Goal: Task Accomplishment & Management: Manage account settings

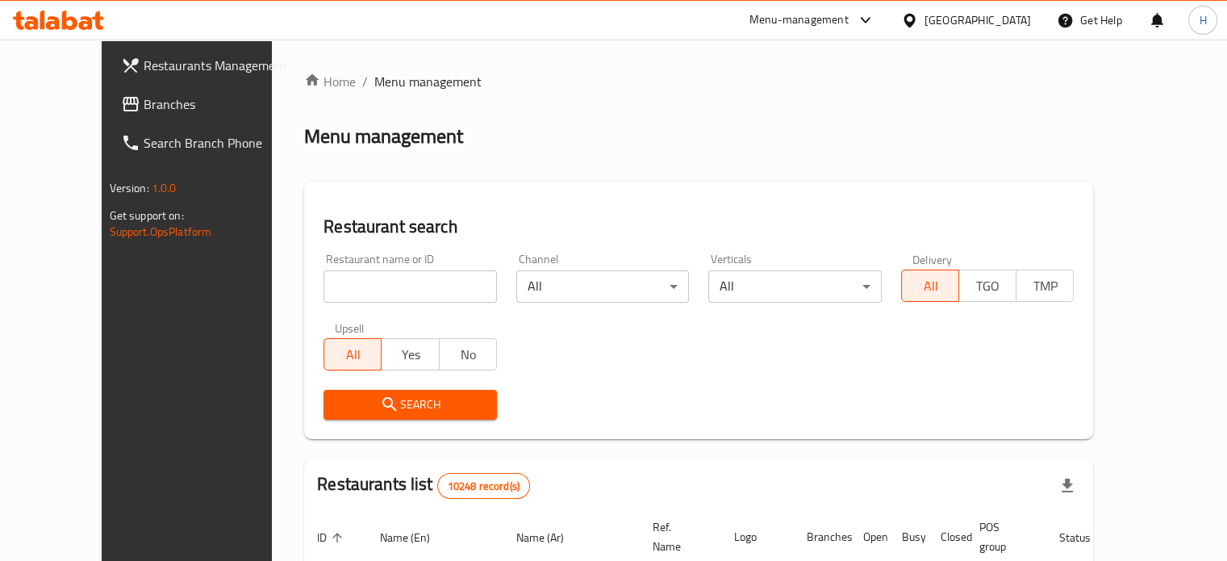
click at [339, 283] on input "search" at bounding box center [410, 286] width 173 height 32
type input "costa coffee"
click at [416, 402] on span "Search" at bounding box center [410, 405] width 148 height 20
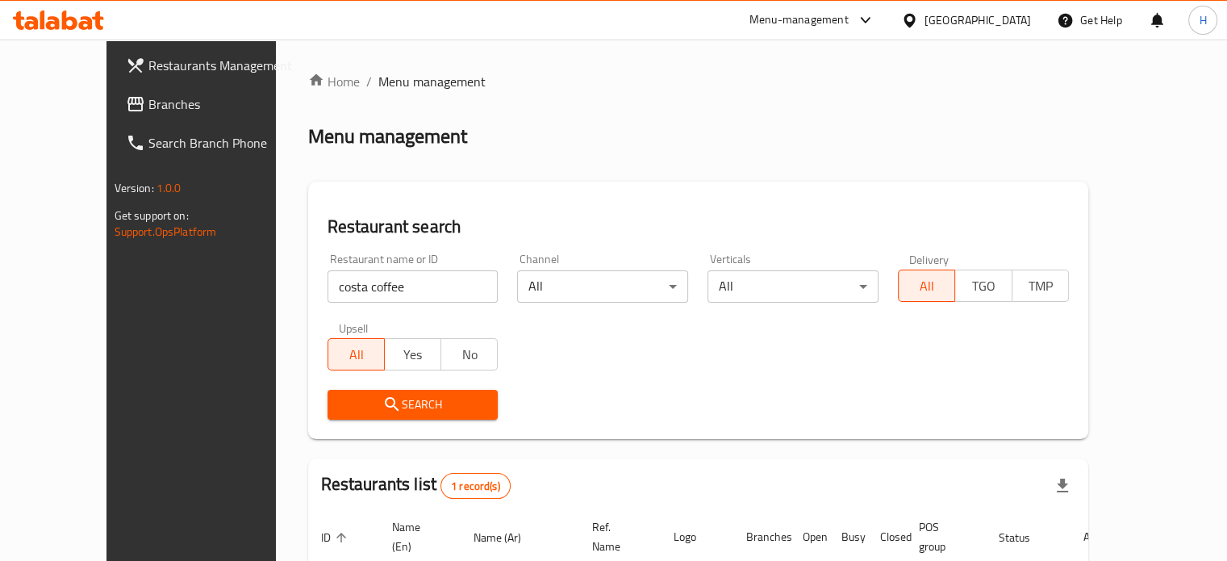
scroll to position [126, 0]
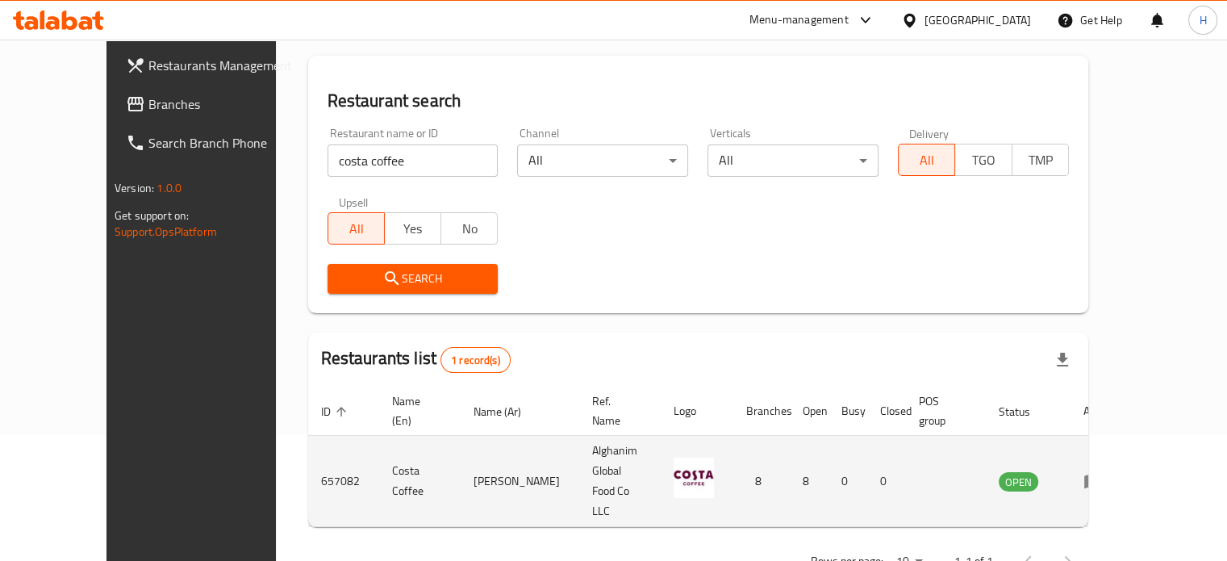
click at [1102, 475] on icon "enhanced table" at bounding box center [1093, 482] width 18 height 14
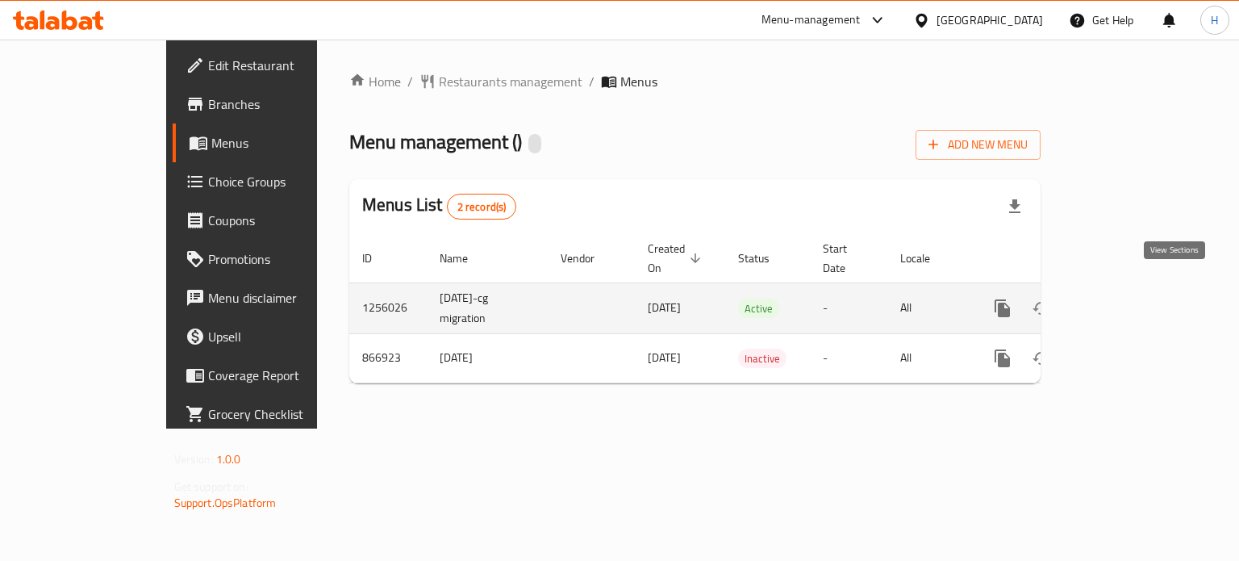
click at [1129, 299] on icon "enhanced table" at bounding box center [1118, 308] width 19 height 19
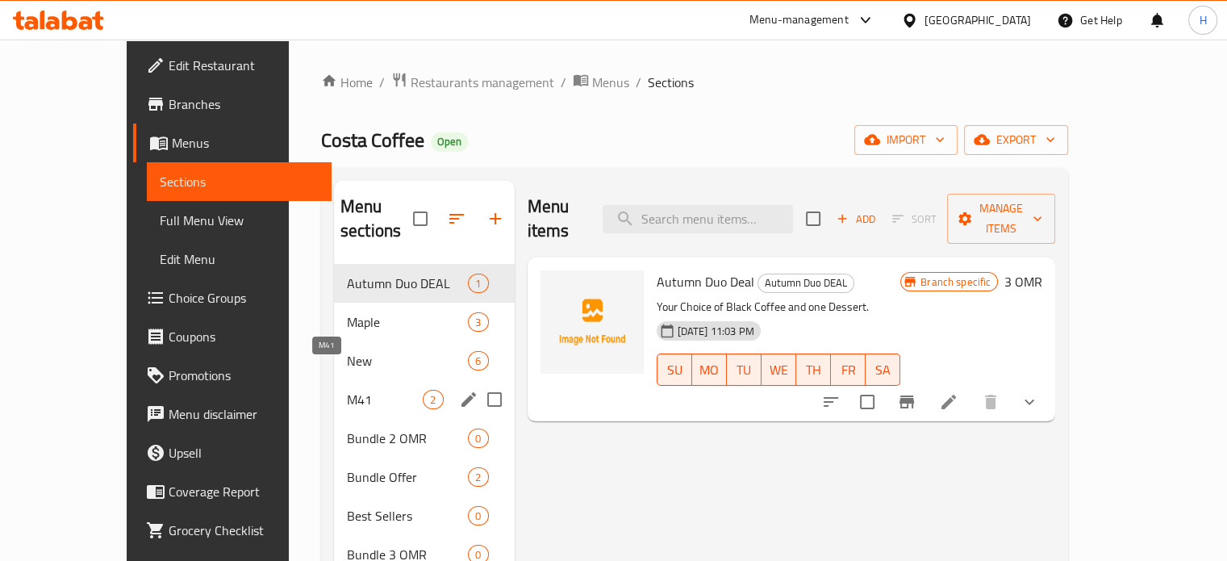
click at [347, 390] on span "M41" at bounding box center [385, 399] width 76 height 19
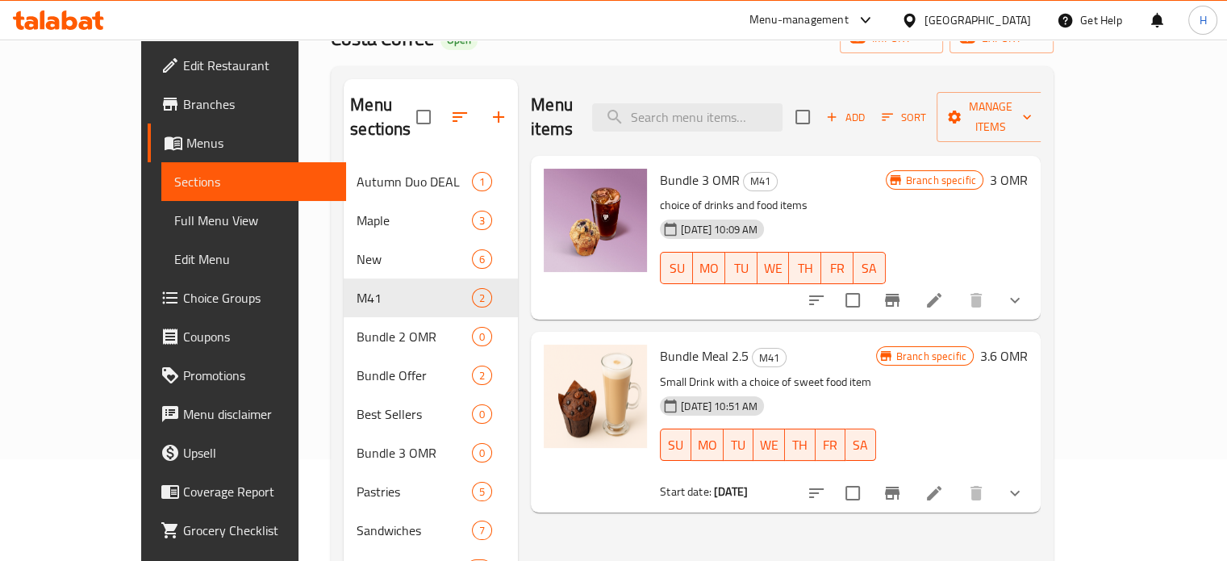
scroll to position [103, 0]
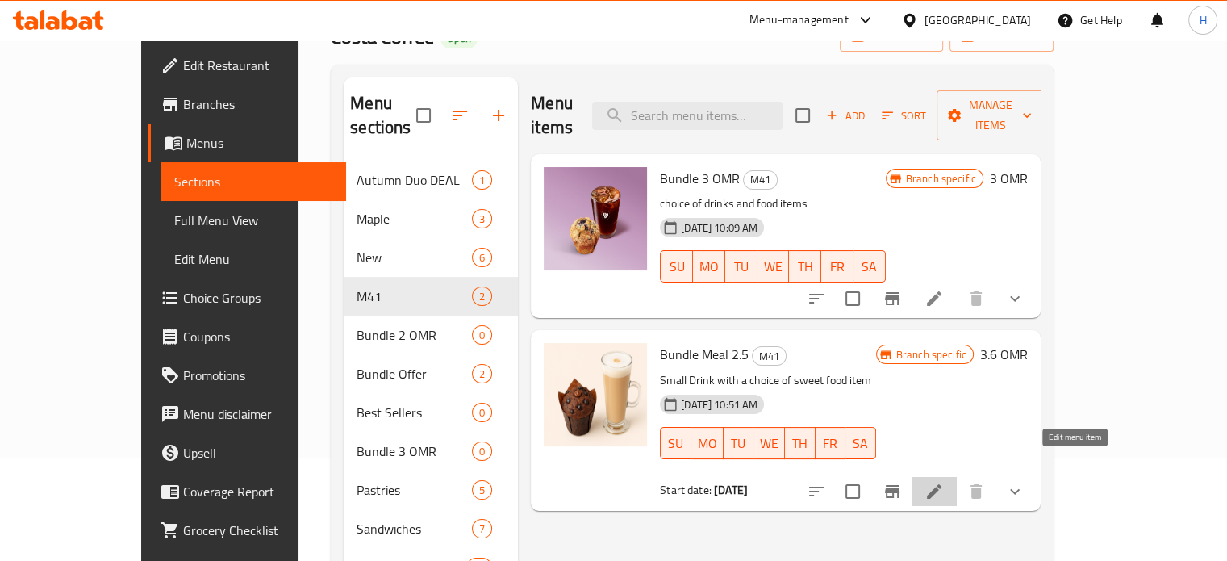
click at [942, 484] on icon at bounding box center [934, 491] width 15 height 15
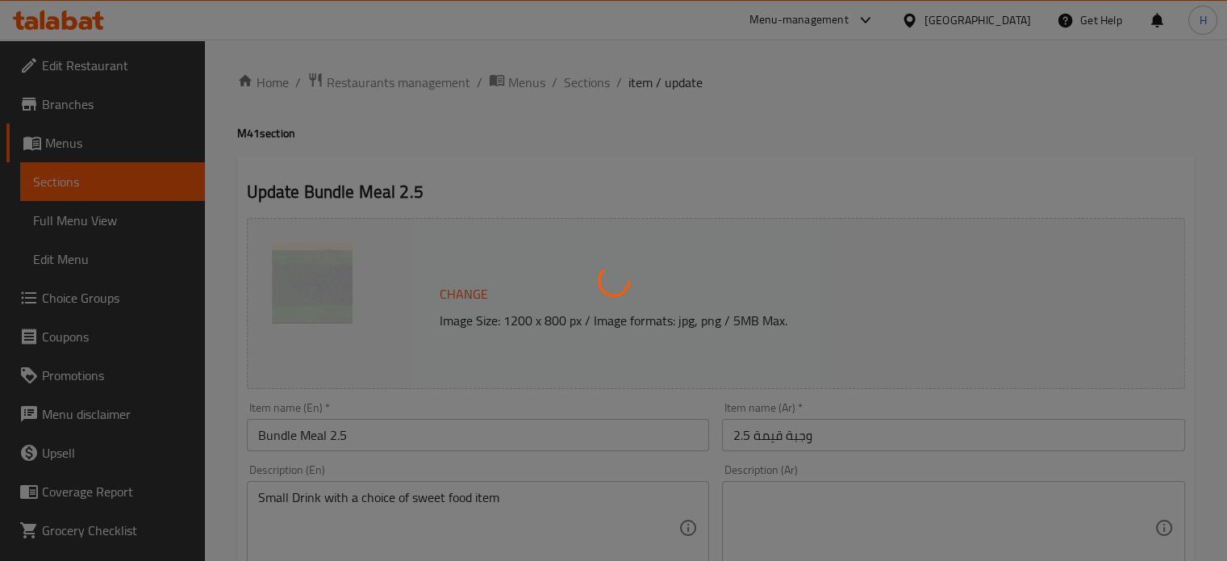
type input "اختيار المشروب حجم صغير"
type input "1"
type input "الطبق الجانبي"
type input "1"
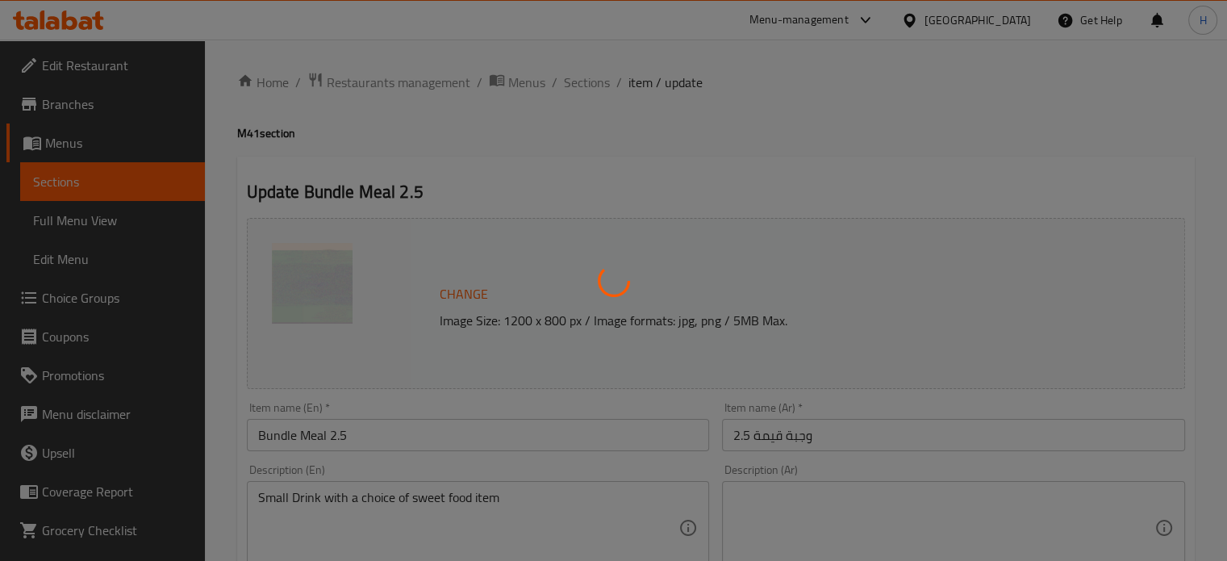
type input "1"
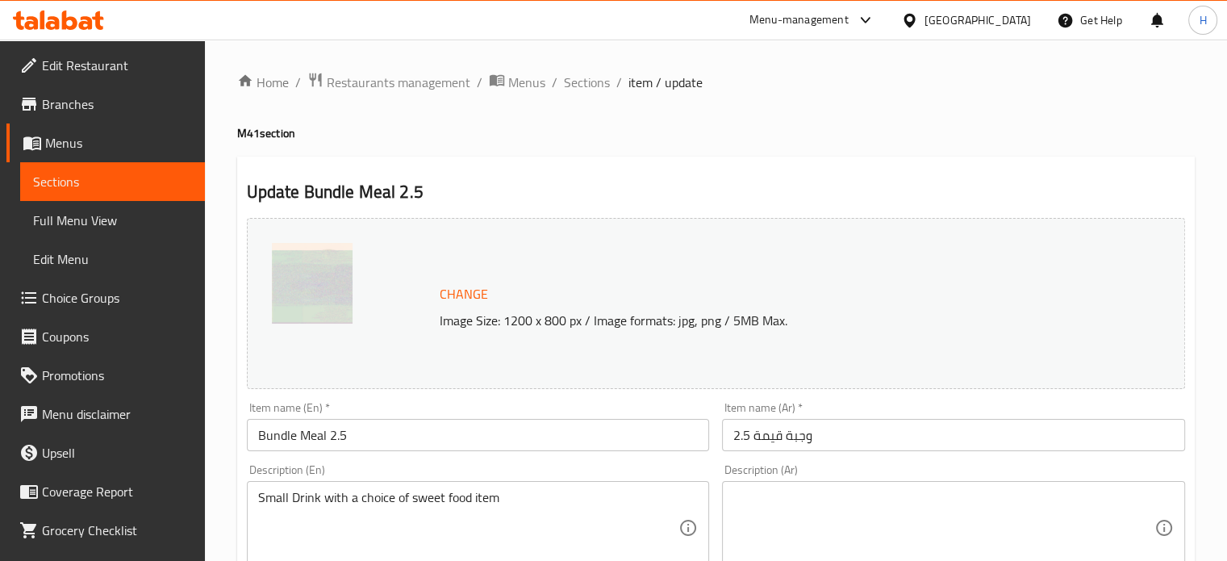
click at [73, 12] on icon at bounding box center [58, 19] width 91 height 19
